Goal: Task Accomplishment & Management: Complete application form

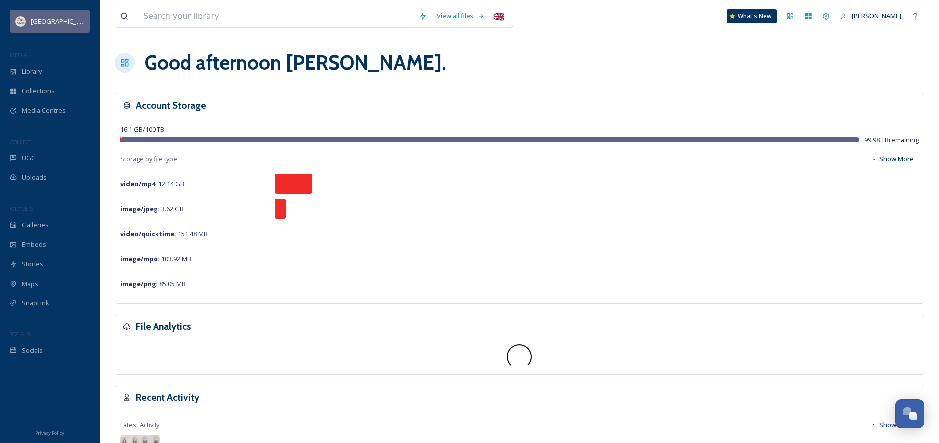
click at [23, 24] on img at bounding box center [21, 21] width 10 height 10
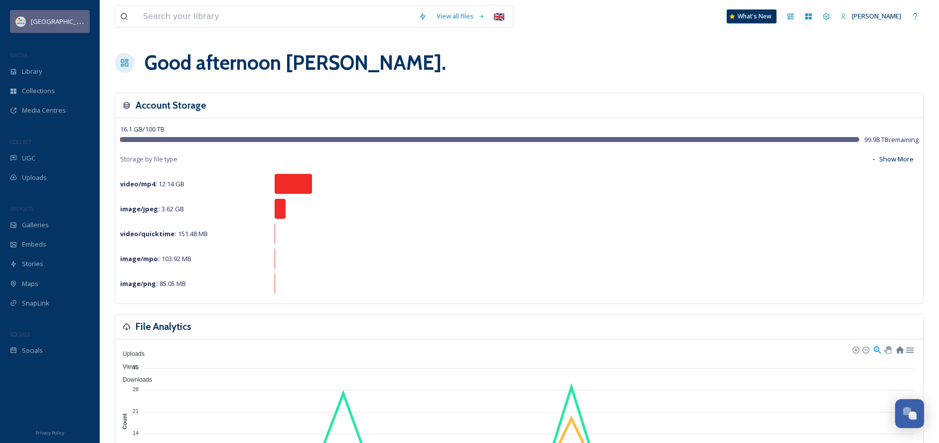
click at [59, 20] on div "[GEOGRAPHIC_DATA]" at bounding box center [50, 21] width 80 height 23
click at [19, 27] on div "[GEOGRAPHIC_DATA]" at bounding box center [50, 21] width 80 height 23
click at [639, 20] on div "[PERSON_NAME]" at bounding box center [876, 15] width 49 height 9
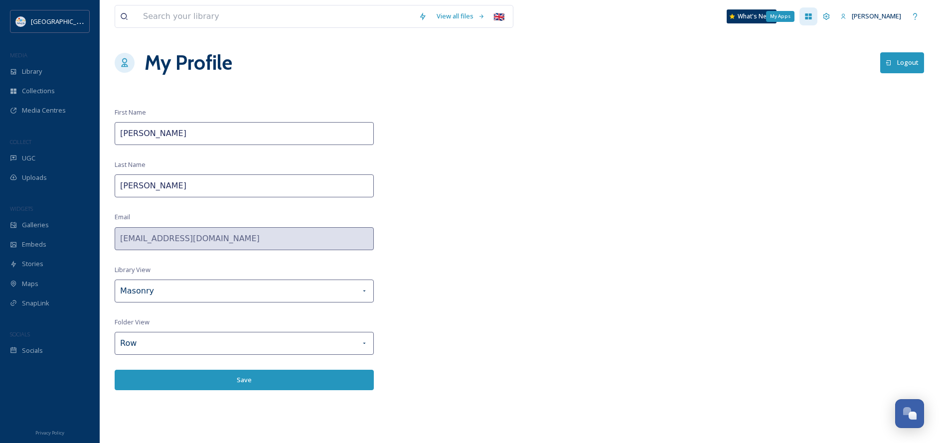
click at [639, 18] on icon at bounding box center [808, 16] width 8 height 8
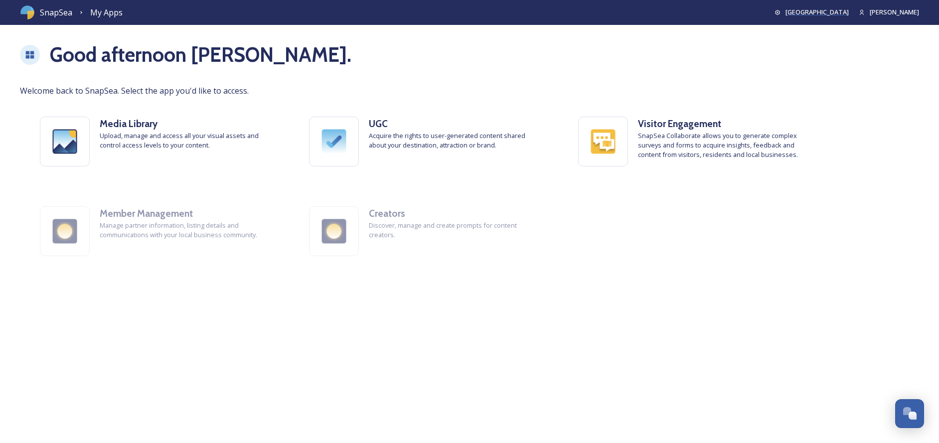
click at [639, 12] on span "[GEOGRAPHIC_DATA]" at bounding box center [816, 11] width 63 height 9
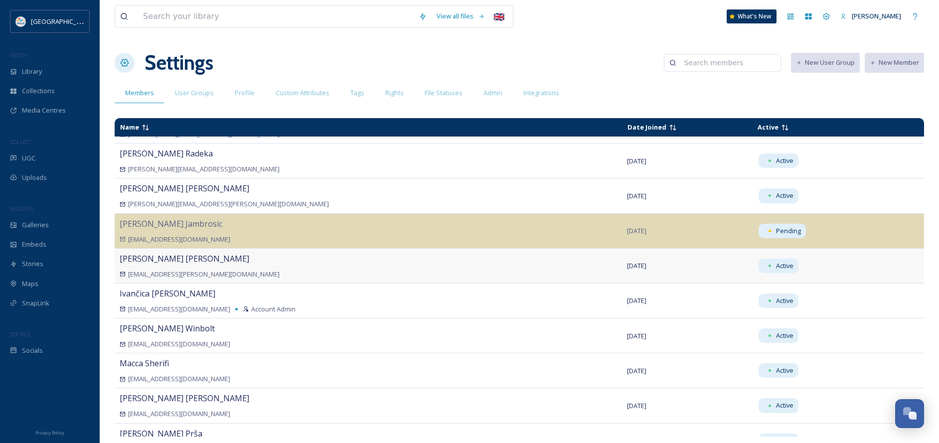
scroll to position [153, 0]
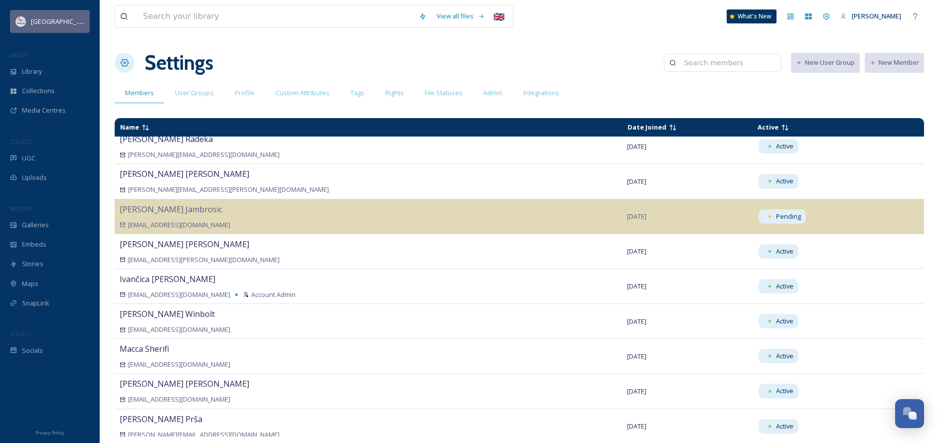
click at [43, 16] on div "[GEOGRAPHIC_DATA]" at bounding box center [57, 21] width 53 height 12
click at [639, 8] on div "[PERSON_NAME]" at bounding box center [870, 15] width 71 height 19
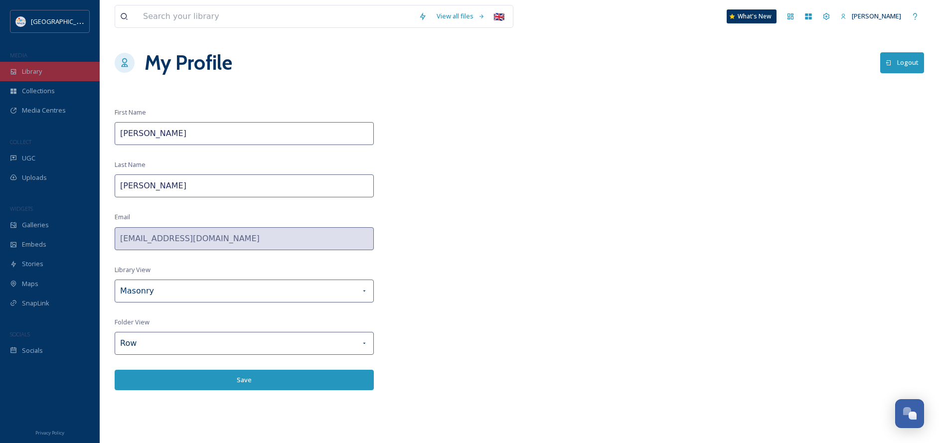
click at [29, 73] on span "Library" at bounding box center [32, 71] width 20 height 9
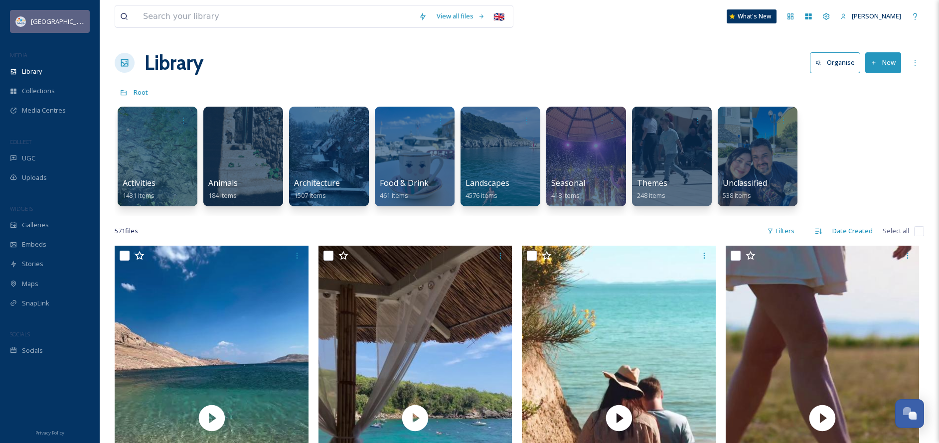
click at [38, 25] on span "[GEOGRAPHIC_DATA]" at bounding box center [62, 20] width 63 height 9
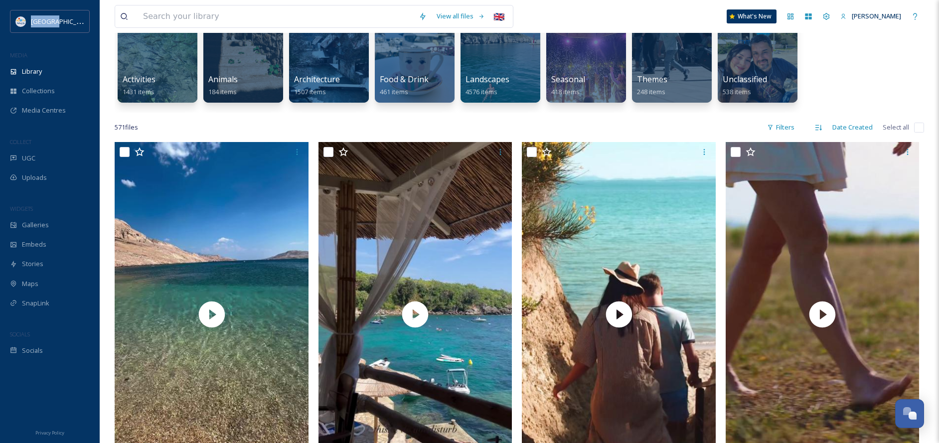
scroll to position [109, 0]
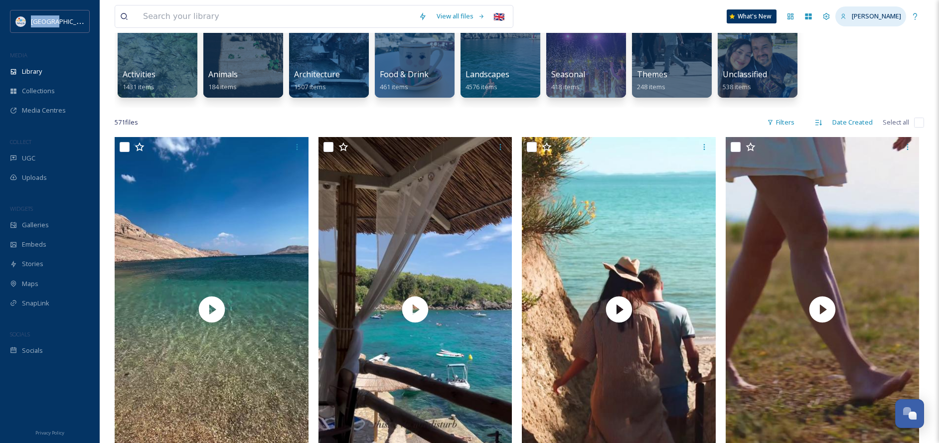
click at [639, 18] on span "[PERSON_NAME]" at bounding box center [876, 15] width 49 height 9
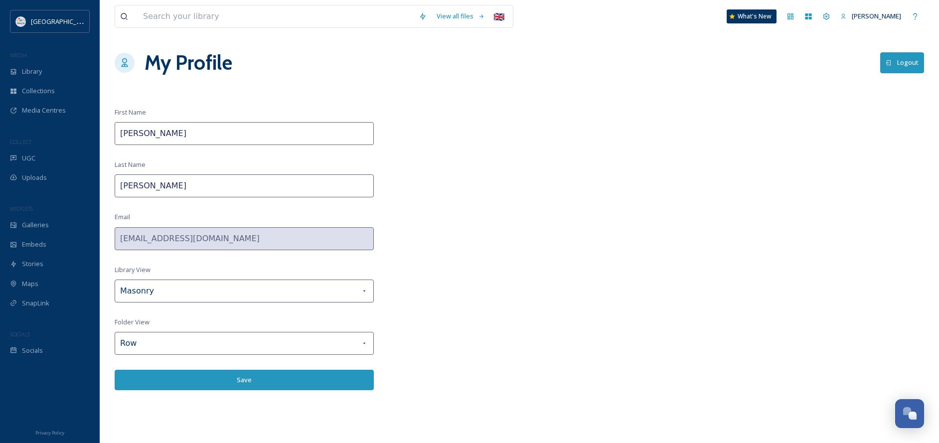
click at [639, 62] on button "Logout" at bounding box center [902, 62] width 44 height 20
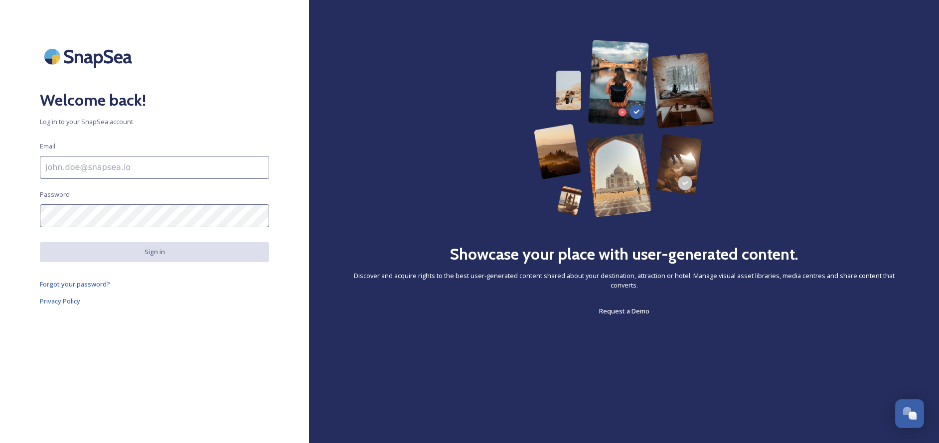
click at [106, 168] on input at bounding box center [154, 167] width 229 height 23
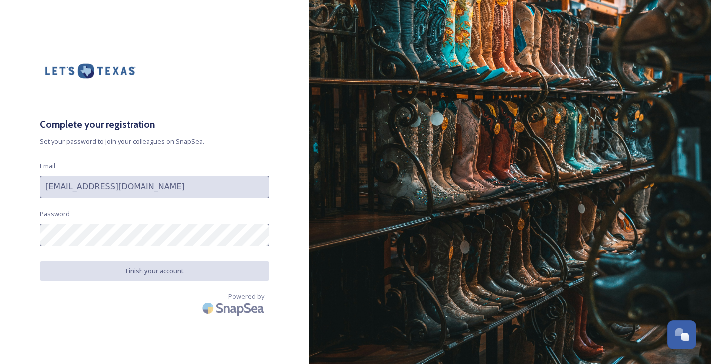
click at [215, 98] on div "Complete your registration Set your password to join your colleagues on SnapSea…" at bounding box center [154, 182] width 309 height 284
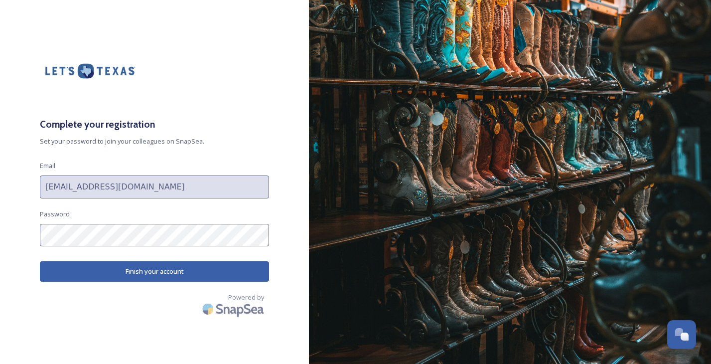
click at [15, 228] on div "Complete your registration Set your password to join your colleagues on SnapSea…" at bounding box center [154, 182] width 309 height 284
click at [137, 269] on button "Finish your account" at bounding box center [154, 271] width 229 height 20
